Goal: Information Seeking & Learning: Learn about a topic

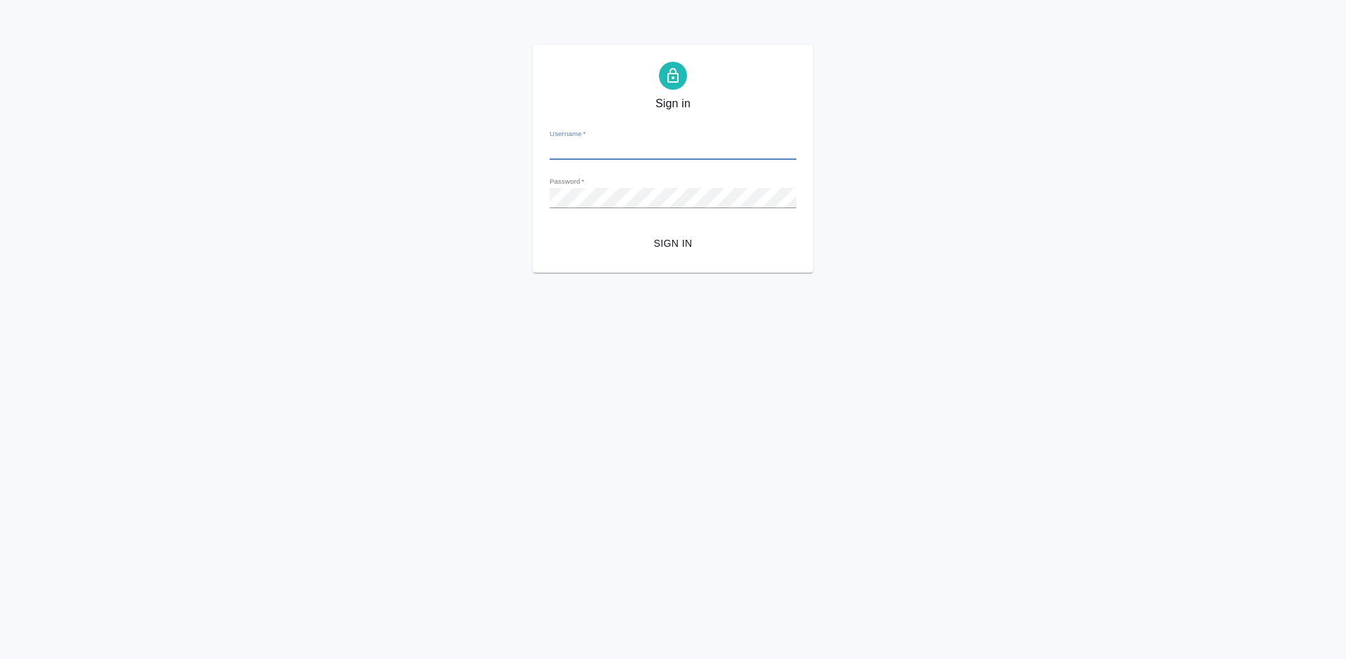
type input "erlam838@gmail.com"
click at [658, 153] on input "erlam838@gmail.com" at bounding box center [672, 150] width 247 height 20
drag, startPoint x: 651, startPoint y: 147, endPoint x: 551, endPoint y: 145, distance: 100.2
click at [551, 145] on input "erlam838@gmail.com" at bounding box center [672, 150] width 247 height 20
type input "a.lazareva@awatera.com"
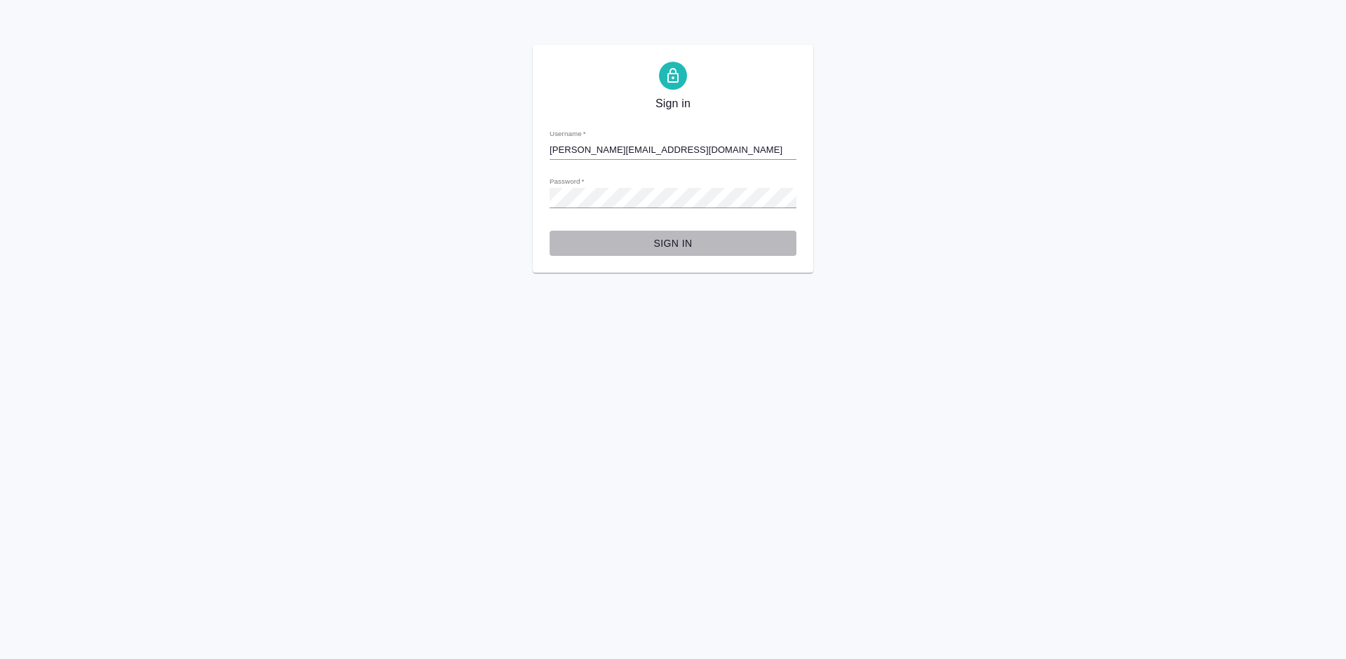
click at [671, 240] on span "Sign in" at bounding box center [673, 244] width 224 height 18
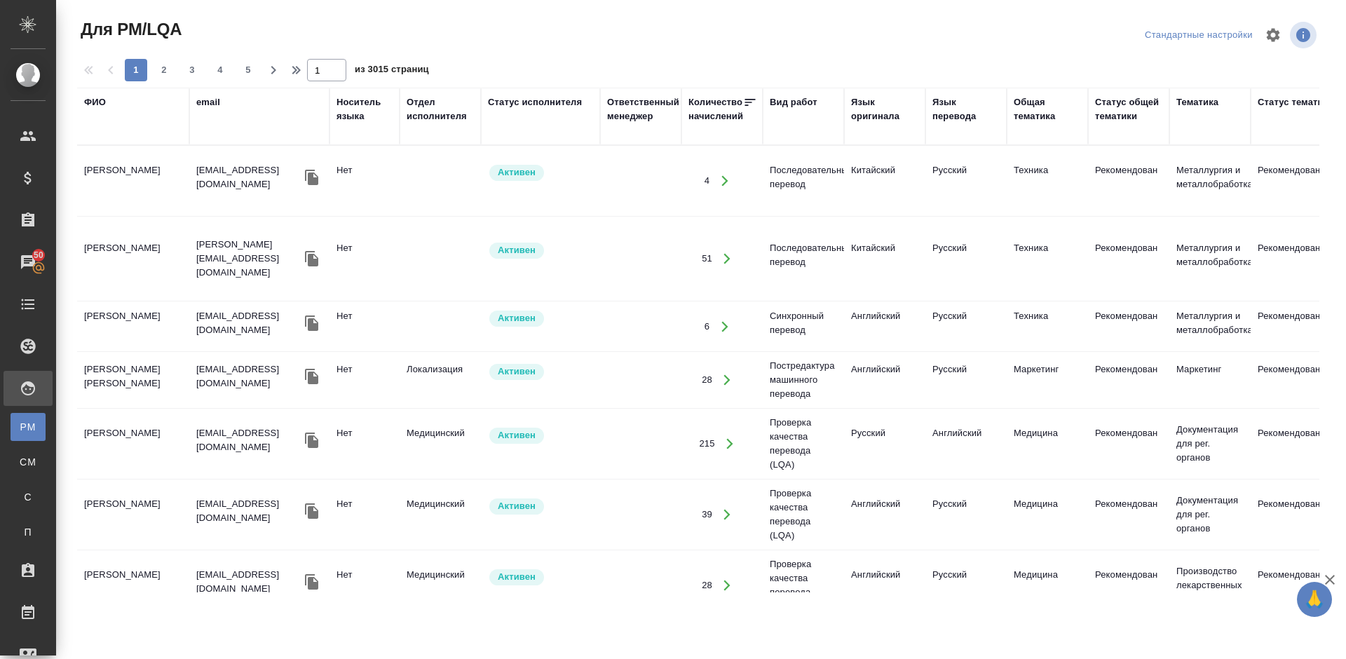
click at [163, 201] on td "[PERSON_NAME]" at bounding box center [133, 180] width 112 height 49
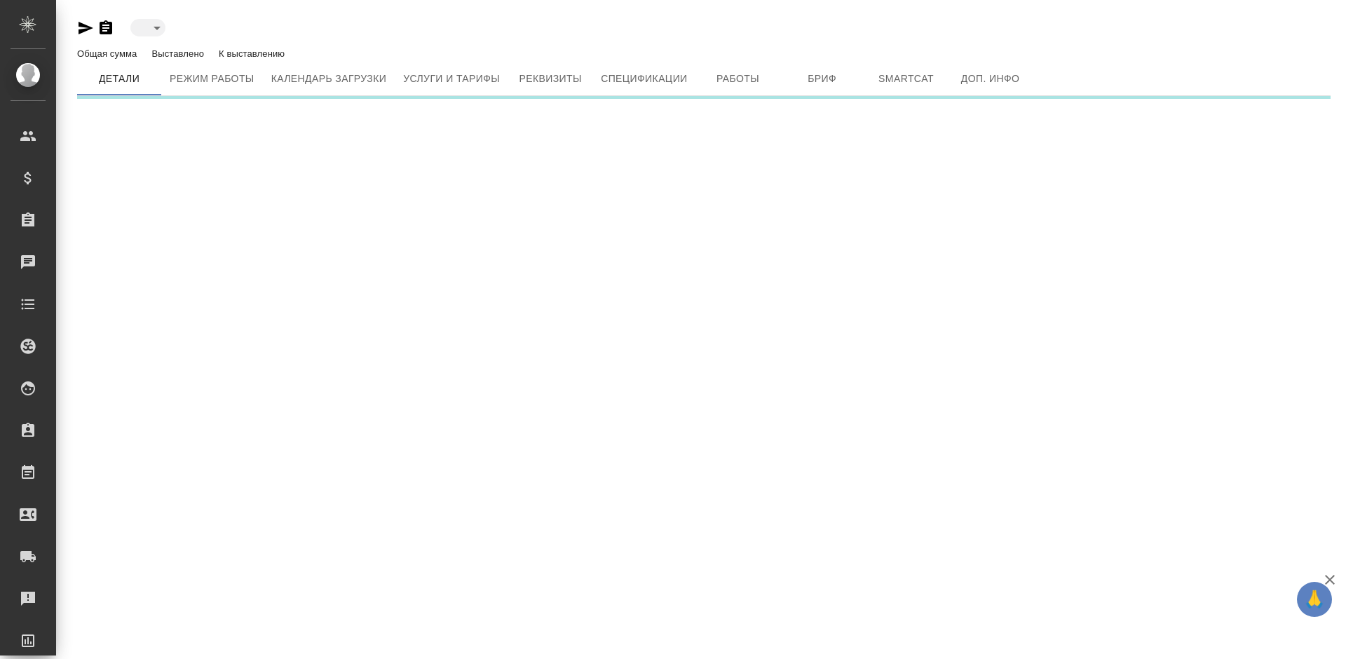
type input "active"
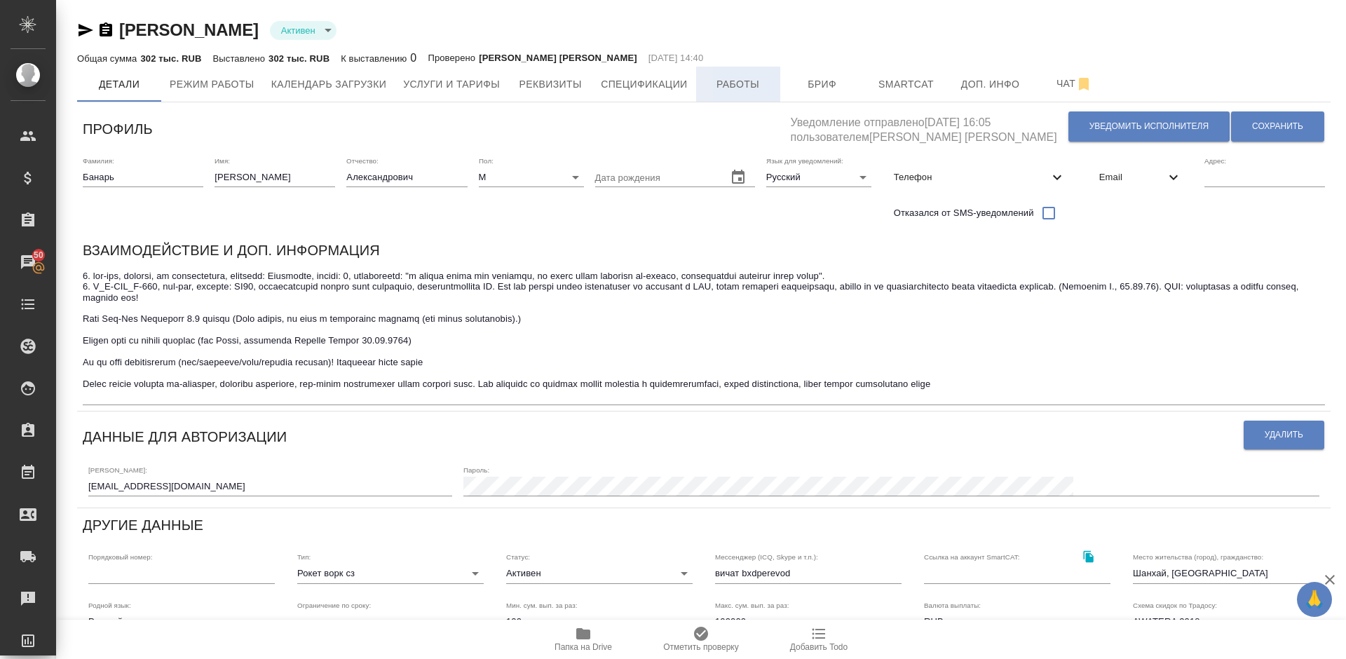
click at [725, 92] on span "Работы" at bounding box center [737, 85] width 67 height 18
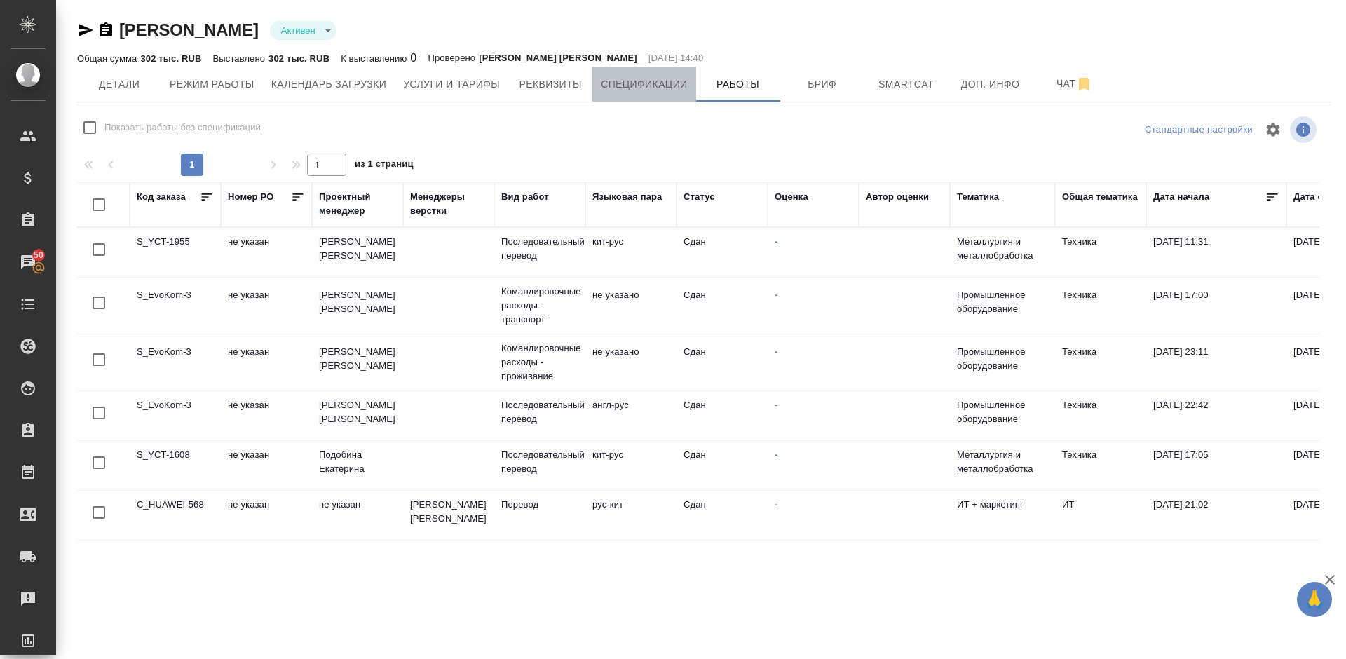
click at [636, 81] on span "Спецификации" at bounding box center [644, 85] width 86 height 18
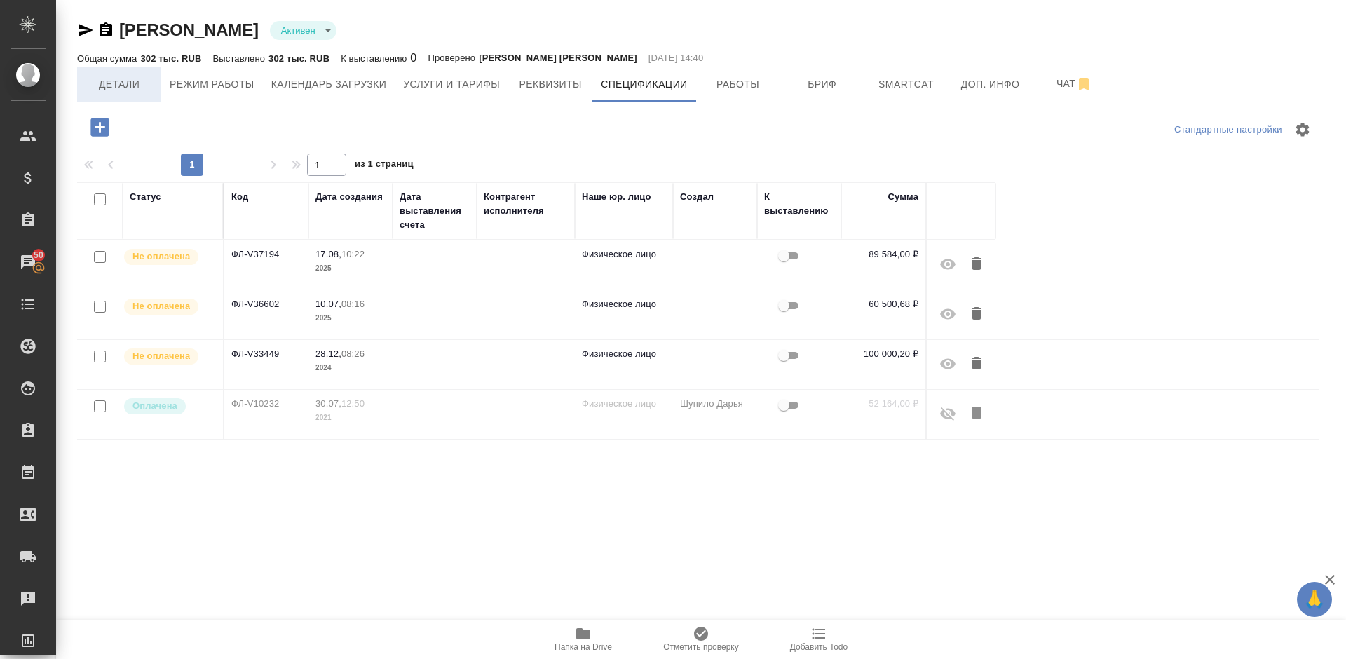
click at [132, 87] on span "Детали" at bounding box center [118, 85] width 67 height 18
